Goal: Task Accomplishment & Management: Manage account settings

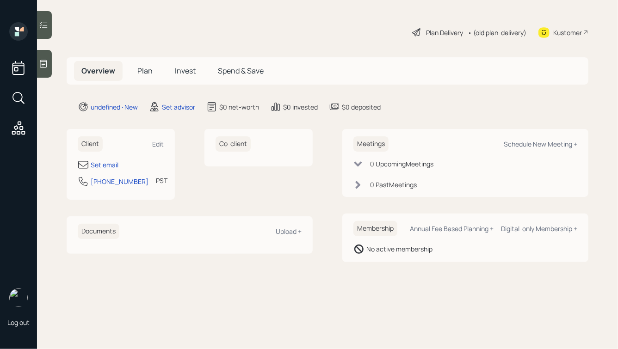
click at [43, 61] on icon at bounding box center [43, 63] width 9 height 9
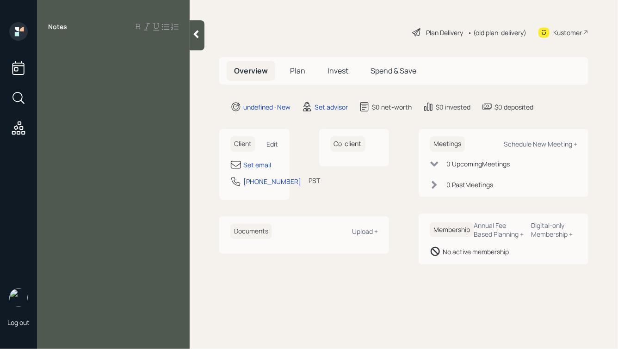
click at [269, 142] on div "Edit" at bounding box center [273, 144] width 12 height 9
select select "America/Los_Angeles"
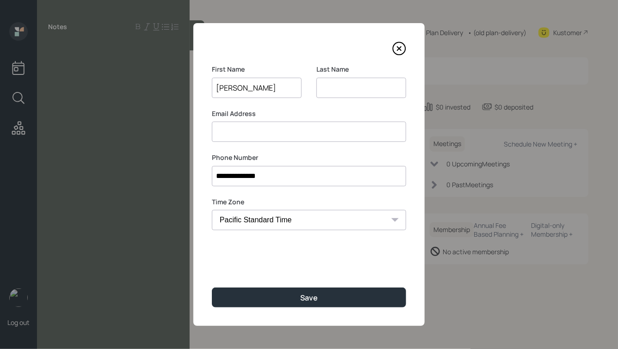
type input "[PERSON_NAME]"
click at [212, 288] on button "Save" at bounding box center [309, 298] width 194 height 20
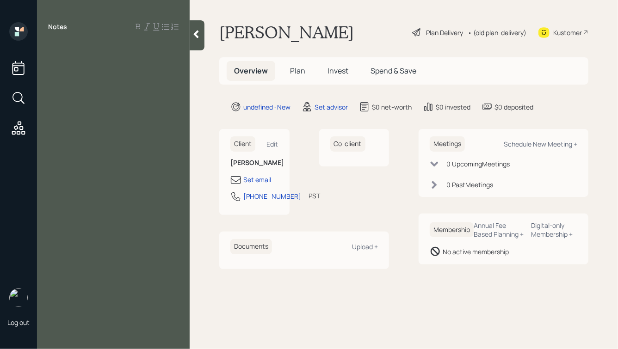
click at [93, 68] on div "Notes" at bounding box center [113, 180] width 153 height 316
click at [269, 147] on div "Edit" at bounding box center [273, 144] width 12 height 9
select select "America/Los_Angeles"
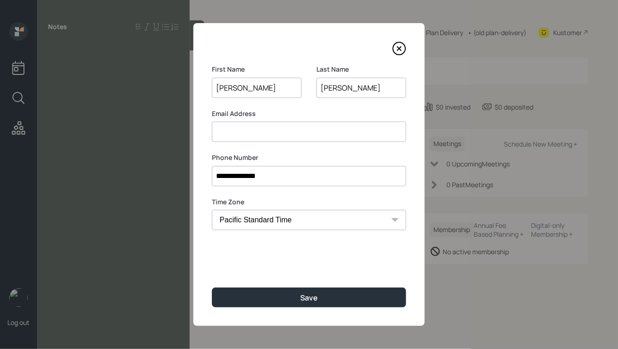
click at [349, 90] on input "[PERSON_NAME]" at bounding box center [361, 88] width 90 height 20
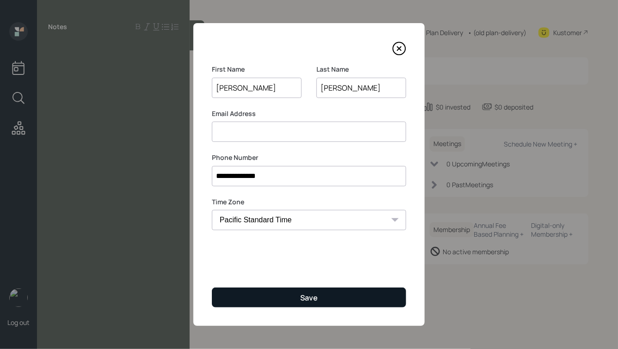
type input "[PERSON_NAME]"
click at [292, 301] on button "Save" at bounding box center [309, 298] width 194 height 20
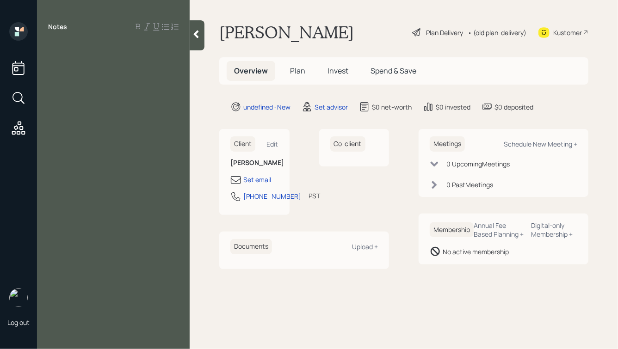
click at [89, 61] on div "Notes" at bounding box center [113, 180] width 153 height 316
click at [68, 43] on div at bounding box center [113, 48] width 130 height 10
click at [73, 62] on div at bounding box center [113, 58] width 130 height 10
click at [258, 181] on div "Set email" at bounding box center [257, 180] width 28 height 10
select select "America/Los_Angeles"
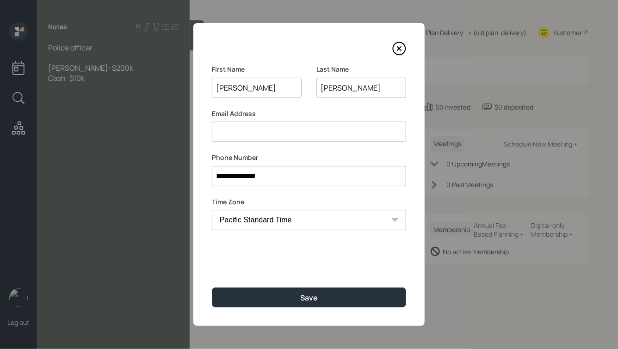
click at [248, 133] on input at bounding box center [309, 132] width 194 height 20
type input "[EMAIL_ADDRESS][DOMAIN_NAME]"
click at [212, 288] on button "Save" at bounding box center [309, 298] width 194 height 20
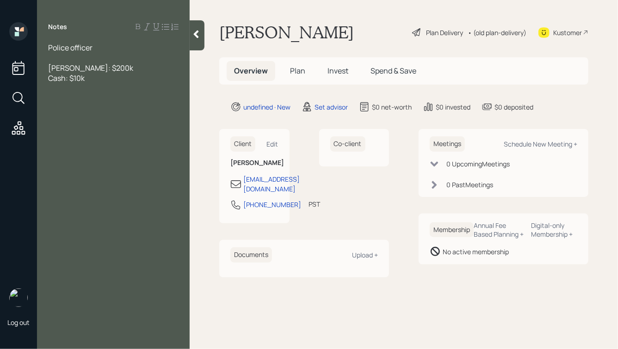
drag, startPoint x: 99, startPoint y: 80, endPoint x: 37, endPoint y: 47, distance: 70.3
click at [37, 47] on div "Police officer Ed Jones: $200k Cash: $10k" at bounding box center [113, 63] width 153 height 41
click at [69, 57] on div at bounding box center [113, 58] width 130 height 10
click at [96, 49] on div "Police officer" at bounding box center [113, 48] width 130 height 10
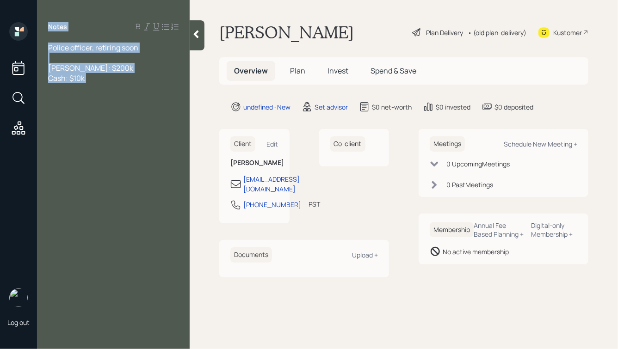
drag, startPoint x: 49, startPoint y: 26, endPoint x: 142, endPoint y: 104, distance: 122.0
click at [142, 104] on div "Notes Police officer, retiring soon Ed Jones: $200k Cash: $10k" at bounding box center [113, 180] width 153 height 316
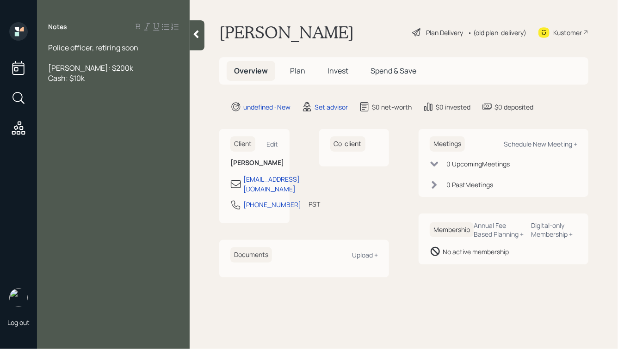
drag, startPoint x: 103, startPoint y: 80, endPoint x: 30, endPoint y: 45, distance: 81.1
click at [30, 45] on div "Log out Notes Police officer, retiring soon Ed Jones: $200k Cash: $10k David We…" at bounding box center [309, 174] width 618 height 349
click at [86, 62] on div at bounding box center [113, 58] width 130 height 10
click at [142, 49] on div "Police officer, retiring soon" at bounding box center [113, 48] width 130 height 10
click at [108, 71] on div at bounding box center [113, 68] width 130 height 10
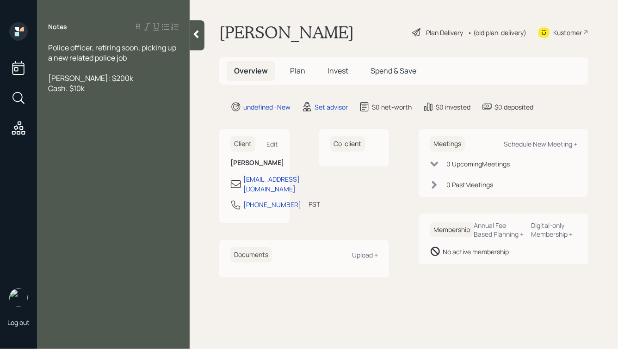
click at [111, 80] on div "Ed Jones: $200k" at bounding box center [113, 78] width 130 height 10
click at [99, 90] on div "Cash: $10k" at bounding box center [113, 88] width 130 height 10
click at [94, 101] on div at bounding box center [113, 98] width 130 height 10
drag, startPoint x: 104, startPoint y: 91, endPoint x: 45, endPoint y: 64, distance: 64.5
click at [45, 64] on div "Police officer, retiring soon, picking up a new related police job Ed Jones: $2…" at bounding box center [113, 83] width 153 height 81
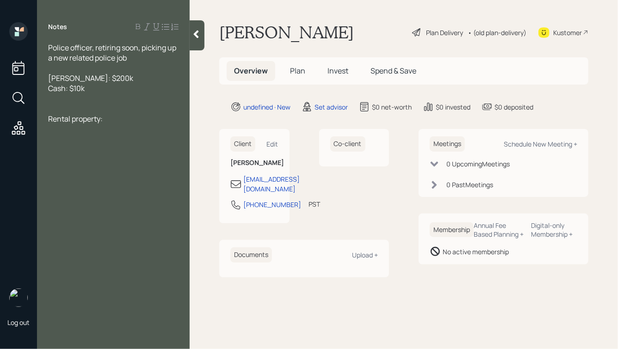
click at [95, 78] on span "Ed Jones: $200k" at bounding box center [90, 78] width 85 height 10
click at [75, 109] on div at bounding box center [113, 109] width 130 height 10
click at [132, 57] on div "Police officer, retiring soon, picking up a new related police job" at bounding box center [113, 53] width 130 height 20
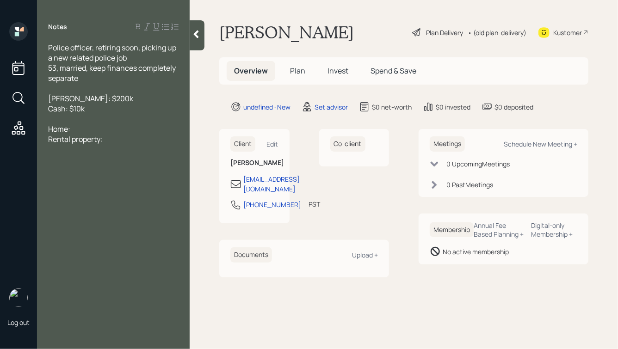
click at [127, 101] on div "Ed Jones: $200k" at bounding box center [113, 98] width 130 height 10
click at [88, 92] on div at bounding box center [113, 88] width 130 height 10
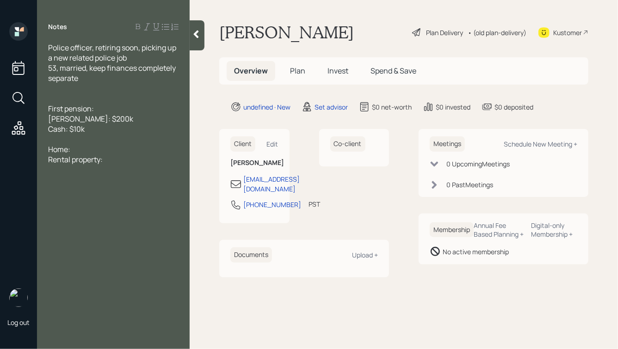
click at [78, 95] on div at bounding box center [113, 98] width 130 height 10
click at [102, 99] on div "First pension:" at bounding box center [113, 98] width 130 height 10
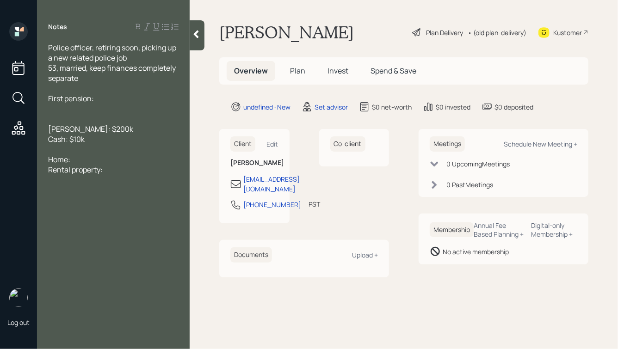
click at [113, 97] on div "First pension:" at bounding box center [113, 98] width 130 height 10
drag, startPoint x: 106, startPoint y: 98, endPoint x: 46, endPoint y: 103, distance: 60.3
click at [46, 103] on div "Police officer, retiring soon, picking up a new related police job 53, married,…" at bounding box center [113, 109] width 153 height 132
click at [87, 106] on div "CalPERs:" at bounding box center [113, 109] width 130 height 10
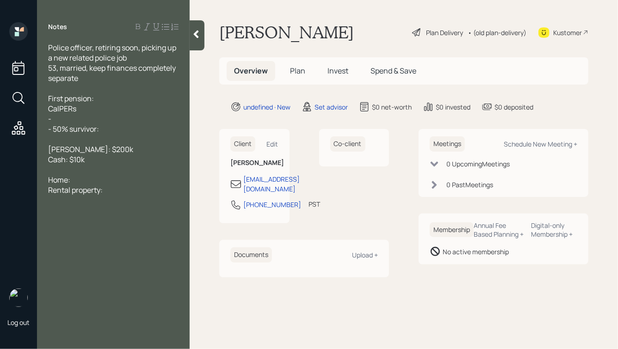
click at [71, 118] on div "-" at bounding box center [113, 119] width 130 height 10
click at [112, 129] on div "- 50% survivor:" at bounding box center [113, 129] width 130 height 10
click at [102, 100] on div "First pension:" at bounding box center [113, 98] width 130 height 10
drag, startPoint x: 107, startPoint y: 98, endPoint x: 31, endPoint y: 100, distance: 75.4
click at [31, 100] on div "Log out Notes Police officer, retiring soon, picking up a new related police jo…" at bounding box center [309, 174] width 618 height 349
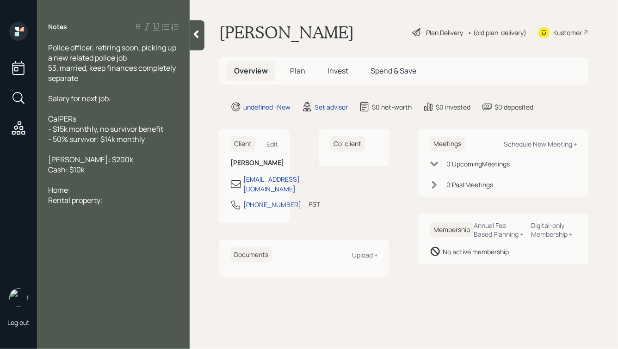
click at [122, 99] on div "Salary for next job:" at bounding box center [113, 98] width 130 height 10
click at [148, 169] on div "Cash: $10k" at bounding box center [113, 170] width 130 height 10
click at [113, 150] on div at bounding box center [113, 149] width 130 height 10
click at [49, 150] on span "457b:" at bounding box center [57, 149] width 18 height 10
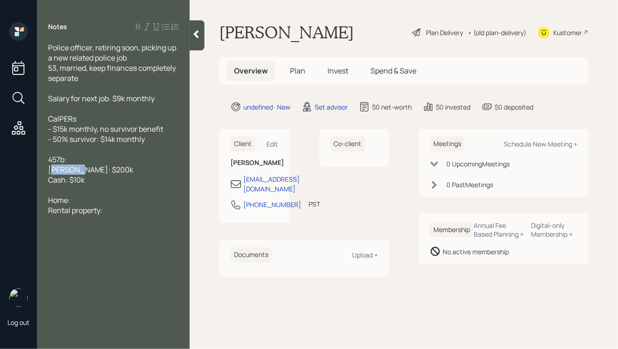
drag, startPoint x: 77, startPoint y: 170, endPoint x: 53, endPoint y: 171, distance: 24.5
click at [53, 171] on span "Ed Jones: $200k" at bounding box center [90, 170] width 85 height 10
click at [87, 161] on div "457b:" at bounding box center [113, 159] width 130 height 10
click at [94, 180] on div "Cash: $10k" at bounding box center [113, 180] width 130 height 10
drag, startPoint x: 96, startPoint y: 182, endPoint x: 24, endPoint y: 148, distance: 79.0
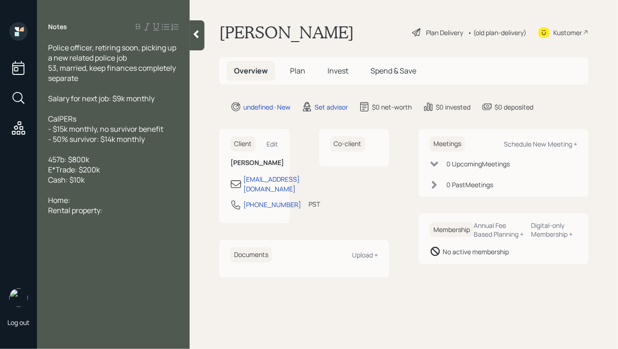
click at [24, 148] on div "Log out Notes Police officer, retiring soon, picking up a new related police jo…" at bounding box center [309, 174] width 618 height 349
click at [113, 177] on div "Cash: $10k" at bounding box center [113, 180] width 130 height 10
click at [78, 181] on span "Cash: $10k" at bounding box center [66, 180] width 37 height 10
click at [92, 200] on div "Home:" at bounding box center [113, 200] width 130 height 10
click at [109, 215] on div "Rental property:" at bounding box center [113, 210] width 130 height 10
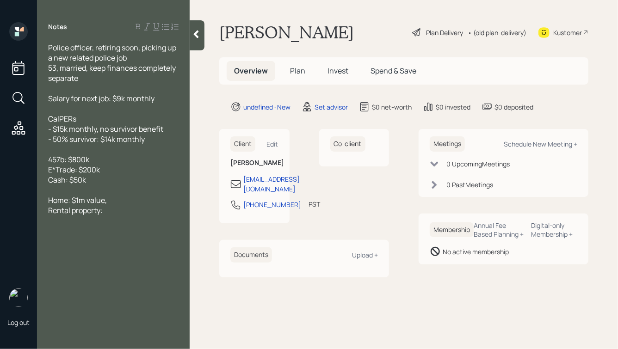
click at [127, 203] on div "Home: $1m value," at bounding box center [113, 200] width 130 height 10
click at [120, 213] on div "Rental property:" at bounding box center [113, 210] width 130 height 10
click at [117, 202] on div "Home: $1m value," at bounding box center [113, 200] width 130 height 10
click at [123, 223] on div "Rental property:" at bounding box center [113, 220] width 130 height 10
click at [112, 208] on div "2nd home:" at bounding box center [113, 210] width 130 height 10
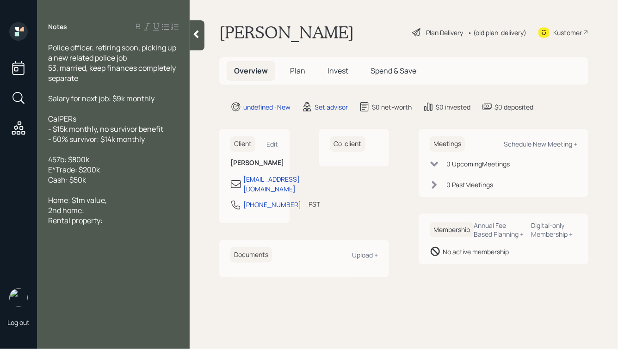
click at [122, 223] on div "Rental property:" at bounding box center [113, 220] width 130 height 10
click at [104, 213] on div "2nd home:" at bounding box center [113, 210] width 130 height 10
click at [122, 204] on div "Home: $1m value," at bounding box center [113, 200] width 130 height 10
click at [161, 220] on div "Rental property: $650k value" at bounding box center [113, 220] width 130 height 10
click at [173, 212] on div "2nd home: $1m value, he owns half" at bounding box center [113, 210] width 130 height 10
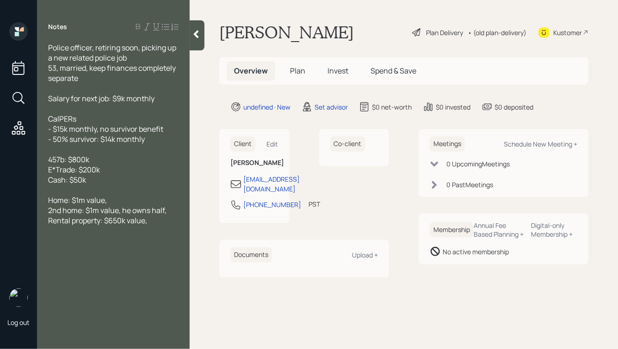
click at [128, 200] on div "Home: $1m value," at bounding box center [113, 200] width 130 height 10
click at [157, 236] on div "Rental property: $650k value," at bounding box center [113, 231] width 130 height 10
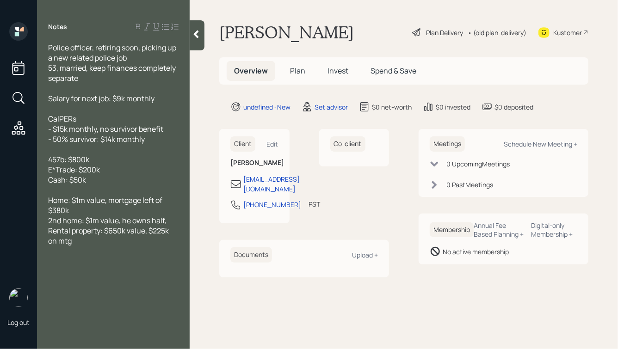
click at [175, 220] on div "2nd home: $1m value, he owns half," at bounding box center [113, 220] width 130 height 10
click at [104, 209] on div "Home: $1m value, mortgage left of $380k" at bounding box center [113, 205] width 130 height 20
drag, startPoint x: 102, startPoint y: 182, endPoint x: 28, endPoint y: 147, distance: 81.5
click at [28, 148] on div "Log out Notes Police officer, retiring soon, picking up a new related police jo…" at bounding box center [309, 174] width 618 height 349
click at [108, 177] on div "Cash: $50k" at bounding box center [113, 180] width 130 height 10
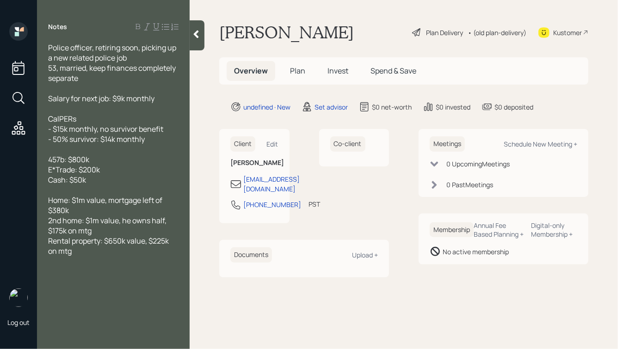
click at [82, 211] on div "Home: $1m value, mortgage left of $380k" at bounding box center [113, 205] width 130 height 20
click at [111, 231] on div "2nd home: $1m value, he owns half, $175k on mtg" at bounding box center [113, 225] width 130 height 20
drag, startPoint x: 120, startPoint y: 251, endPoint x: 62, endPoint y: 207, distance: 72.8
click at [62, 208] on div "Police officer, retiring soon, picking up a new related police job 53, married,…" at bounding box center [113, 150] width 130 height 214
click at [125, 226] on span "2nd home: $1m value, he owns half, $175k on mtg @ 2.5%" at bounding box center [108, 225] width 120 height 20
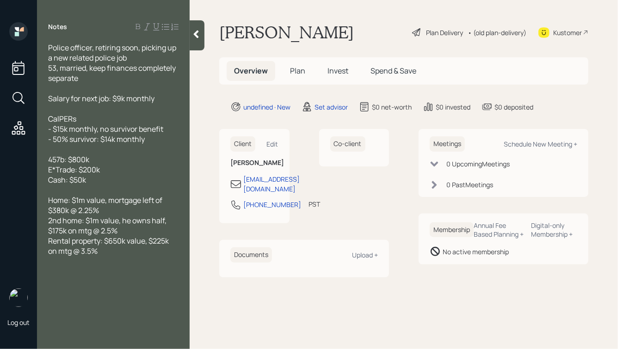
drag, startPoint x: 120, startPoint y: 256, endPoint x: 18, endPoint y: 158, distance: 141.2
click at [18, 158] on div "Log out Notes Police officer, retiring soon, picking up a new related police jo…" at bounding box center [309, 174] width 618 height 349
click at [98, 215] on span "Home: $1m value, mortgage left of $380k @ 2.25%" at bounding box center [106, 205] width 116 height 20
drag, startPoint x: 116, startPoint y: 183, endPoint x: 55, endPoint y: 83, distance: 117.4
click at [56, 84] on div "Police officer, retiring soon, picking up a new related police job 53, married,…" at bounding box center [113, 150] width 130 height 214
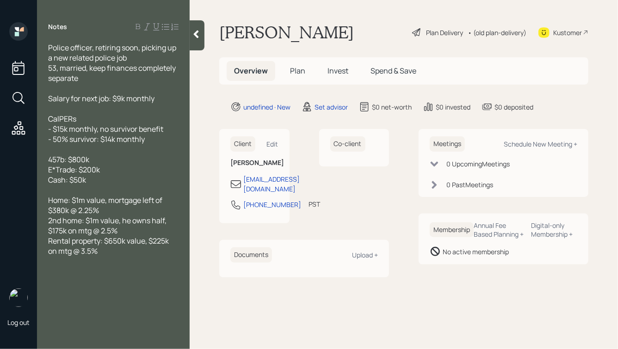
click at [107, 130] on span "- $15k monthly, no survivor benefit" at bounding box center [105, 129] width 115 height 10
drag, startPoint x: 162, startPoint y: 101, endPoint x: 44, endPoint y: 34, distance: 135.8
click at [44, 34] on div "Notes Police officer, retiring soon, picking up a new related police job 53, ma…" at bounding box center [113, 180] width 153 height 316
click at [102, 85] on div at bounding box center [113, 88] width 130 height 10
drag, startPoint x: 162, startPoint y: 103, endPoint x: 65, endPoint y: 68, distance: 103.1
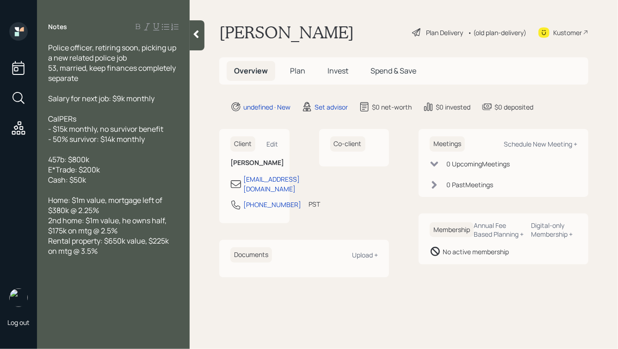
click at [66, 68] on div "Police officer, retiring soon, picking up a new related police job 53, married,…" at bounding box center [113, 150] width 130 height 214
click at [65, 68] on span "53, married, keep finances completely separate" at bounding box center [112, 73] width 129 height 20
drag, startPoint x: 101, startPoint y: 181, endPoint x: 29, endPoint y: 60, distance: 141.0
click at [29, 61] on div "Log out Notes Police officer, retiring soon, picking up a new related police jo…" at bounding box center [309, 174] width 618 height 349
click at [131, 159] on div "457b: $800k" at bounding box center [113, 159] width 130 height 10
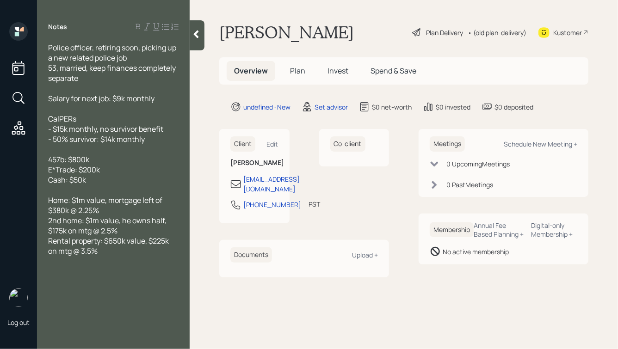
drag, startPoint x: 106, startPoint y: 181, endPoint x: 44, endPoint y: 81, distance: 118.1
click at [44, 81] on div "Police officer, retiring soon, picking up a new related police job 53, married,…" at bounding box center [113, 150] width 153 height 214
click at [113, 116] on div "CalPERs" at bounding box center [113, 119] width 130 height 10
click at [197, 32] on icon at bounding box center [196, 35] width 5 height 8
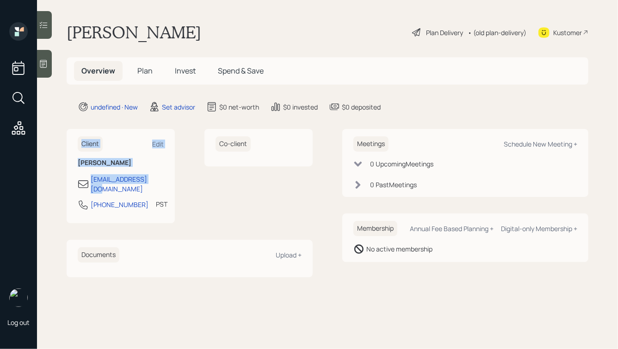
drag, startPoint x: 165, startPoint y: 182, endPoint x: 53, endPoint y: 110, distance: 132.6
click at [53, 110] on main "David Welde Plan Delivery • (old plan-delivery) Kustomer Overview Plan Invest S…" at bounding box center [327, 174] width 581 height 349
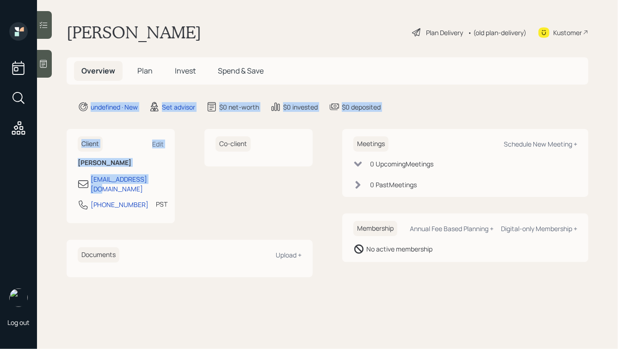
click at [62, 129] on main "David Welde Plan Delivery • (old plan-delivery) Kustomer Overview Plan Invest S…" at bounding box center [327, 174] width 581 height 349
drag, startPoint x: 69, startPoint y: 104, endPoint x: 222, endPoint y: 225, distance: 194.8
click at [222, 225] on main "David Welde Plan Delivery • (old plan-delivery) Kustomer Overview Plan Invest S…" at bounding box center [327, 174] width 581 height 349
click at [222, 225] on div "Client Edit David Welde dwelde1081@aol.com 951-870-6452 PST Currently 10:53 AM …" at bounding box center [190, 203] width 246 height 148
drag, startPoint x: 199, startPoint y: 210, endPoint x: 71, endPoint y: 111, distance: 161.8
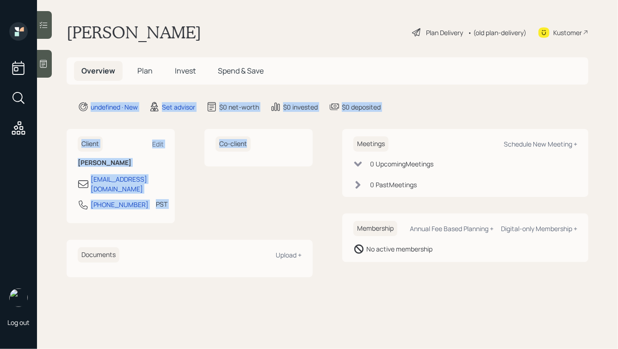
click at [71, 111] on main "David Welde Plan Delivery • (old plan-delivery) Kustomer Overview Plan Invest S…" at bounding box center [327, 174] width 581 height 349
click at [69, 116] on main "David Welde Plan Delivery • (old plan-delivery) Kustomer Overview Plan Invest S…" at bounding box center [327, 174] width 581 height 349
drag, startPoint x: 70, startPoint y: 98, endPoint x: 206, endPoint y: 208, distance: 174.5
click at [206, 208] on main "David Welde Plan Delivery • (old plan-delivery) Kustomer Overview Plan Invest S…" at bounding box center [327, 174] width 581 height 349
click at [206, 208] on div "Co-client" at bounding box center [258, 176] width 108 height 94
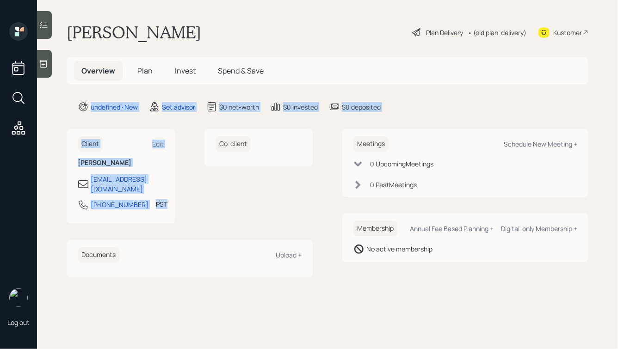
drag, startPoint x: 182, startPoint y: 200, endPoint x: 71, endPoint y: 93, distance: 154.0
click at [71, 93] on main "David Welde Plan Delivery • (old plan-delivery) Kustomer Overview Plan Invest S…" at bounding box center [327, 174] width 581 height 349
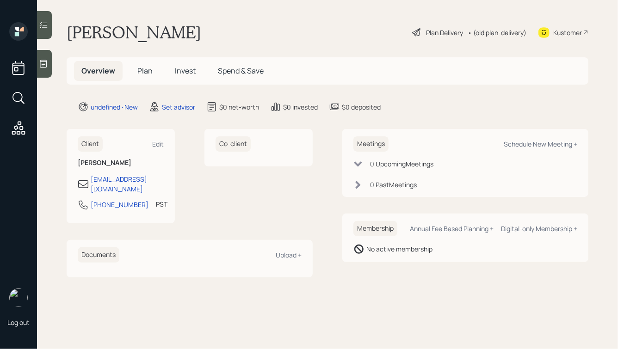
click at [71, 93] on main "David Welde Plan Delivery • (old plan-delivery) Kustomer Overview Plan Invest S…" at bounding box center [327, 174] width 581 height 349
click at [519, 142] on div "Schedule New Meeting +" at bounding box center [539, 144] width 73 height 9
select select "round-robin"
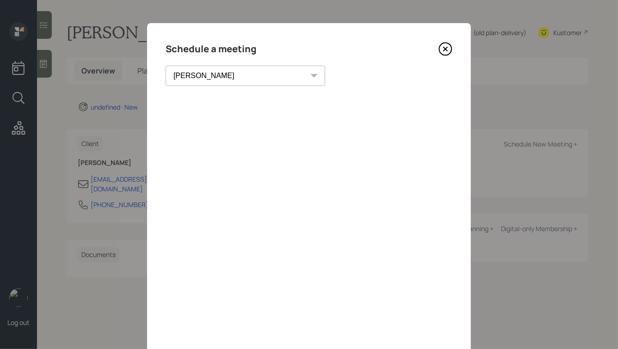
scroll to position [6, 0]
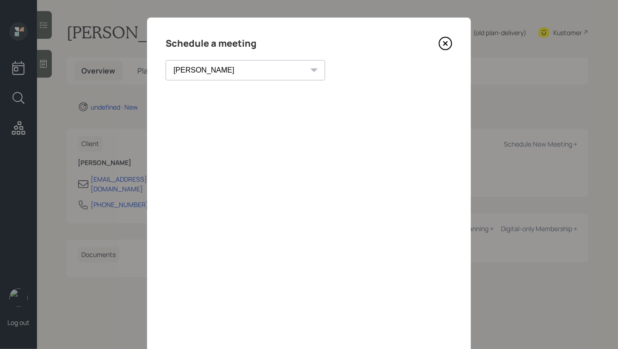
click at [296, 59] on div "Schedule a meeting Theresa Spinello Matthew Burke Aleksandra Szegda Eitan Bar-D…" at bounding box center [309, 203] width 324 height 370
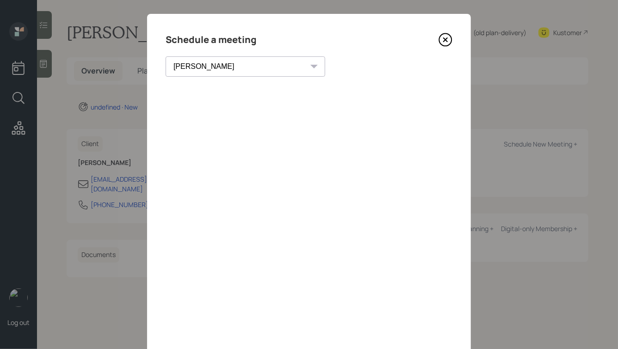
scroll to position [0, 0]
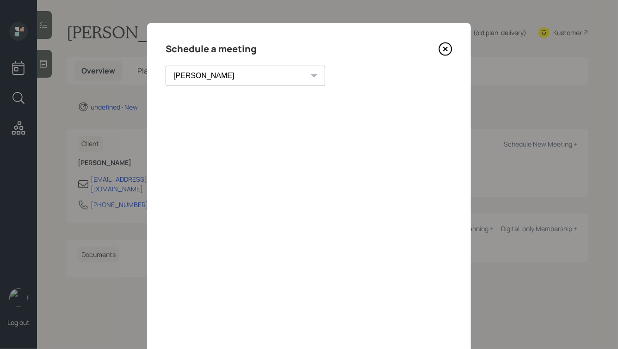
click at [447, 48] on icon at bounding box center [445, 49] width 14 height 14
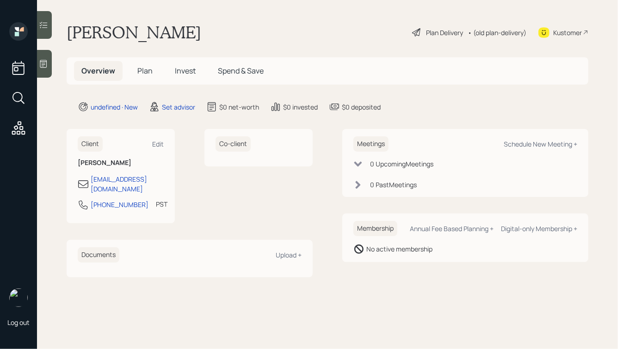
click at [50, 72] on div at bounding box center [44, 64] width 15 height 28
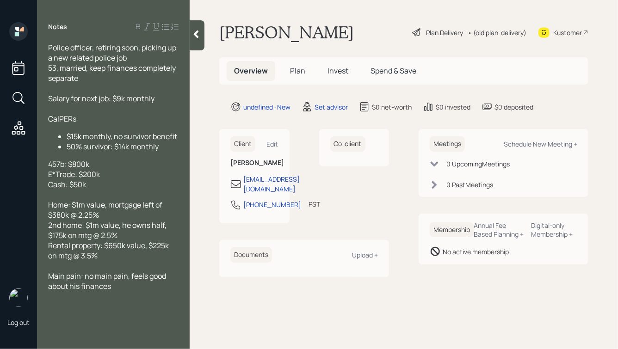
click at [198, 34] on icon at bounding box center [195, 34] width 9 height 9
